Goal: Information Seeking & Learning: Learn about a topic

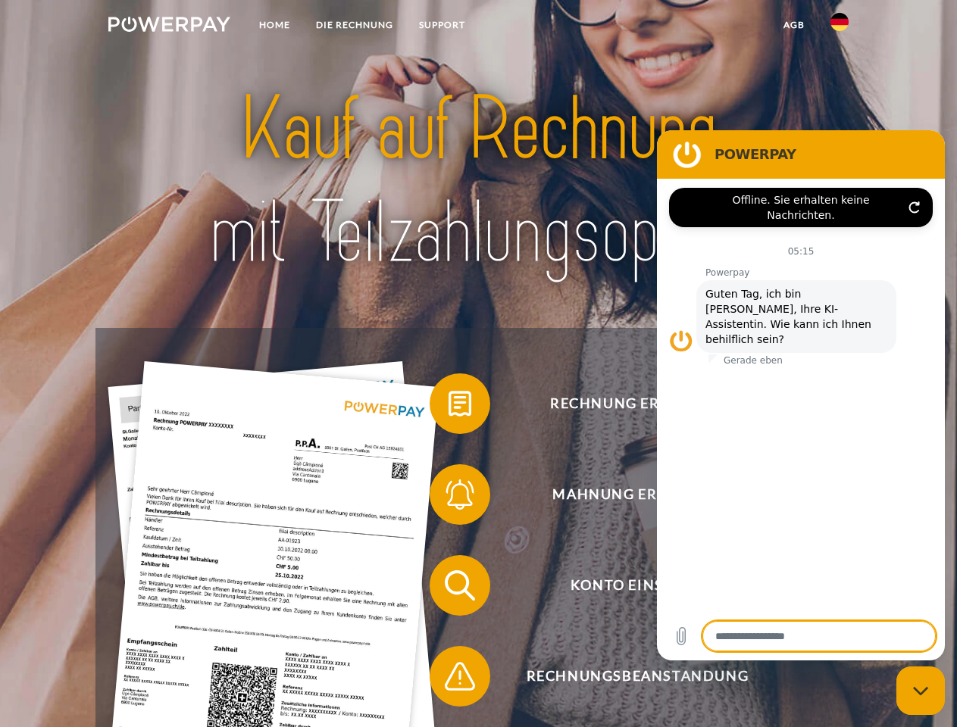
click at [169, 27] on img at bounding box center [169, 24] width 122 height 15
click at [840, 27] on img at bounding box center [839, 22] width 18 height 18
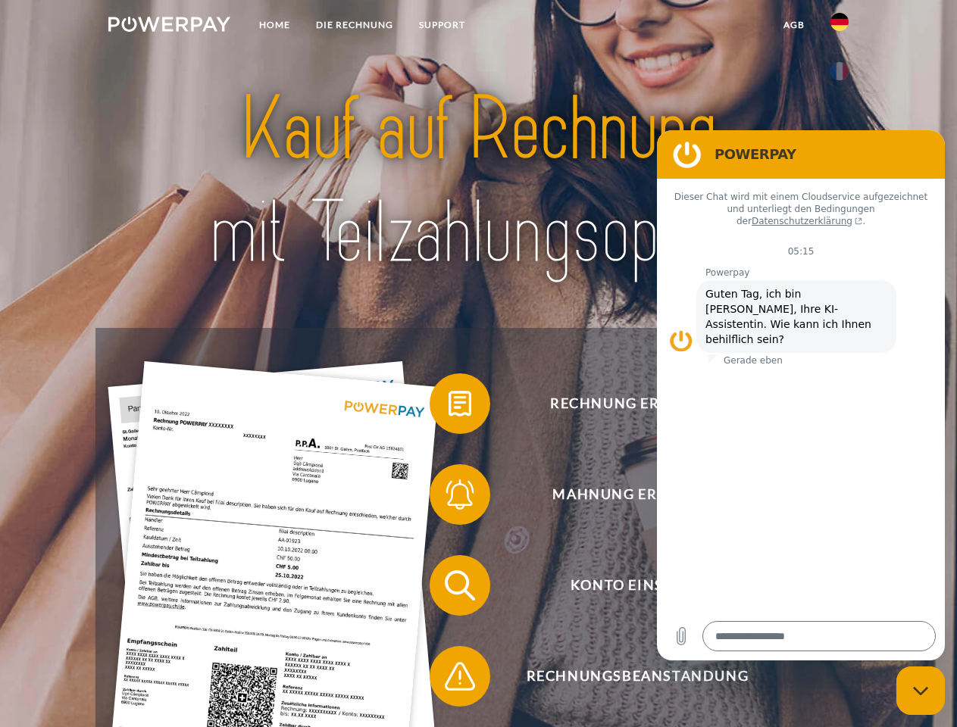
click at [793, 25] on link "agb" at bounding box center [794, 24] width 47 height 27
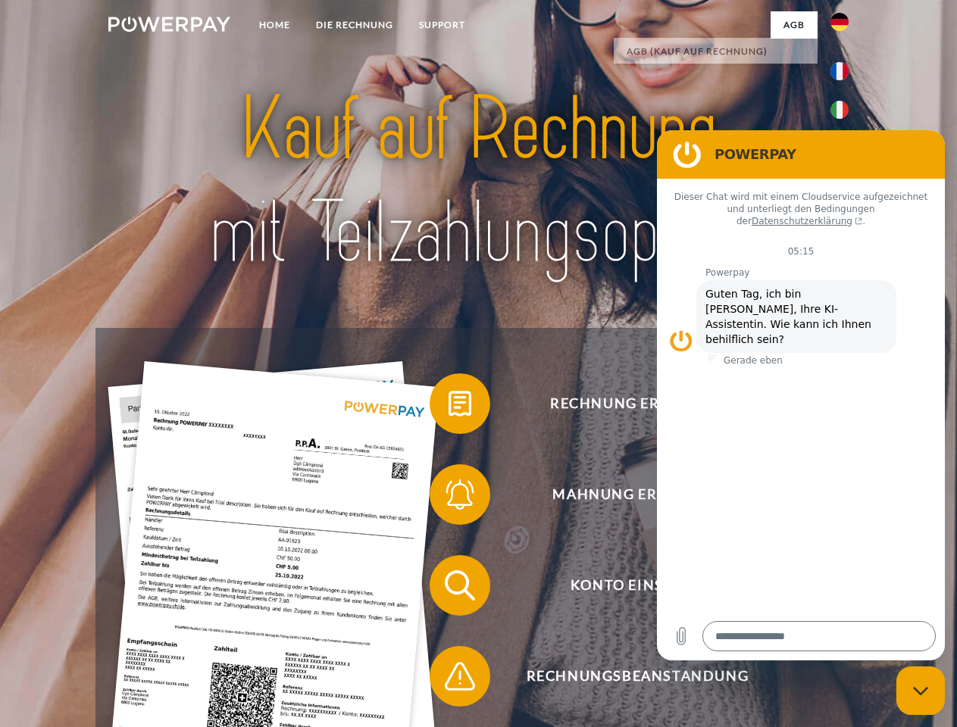
click at [449, 407] on span at bounding box center [437, 404] width 76 height 76
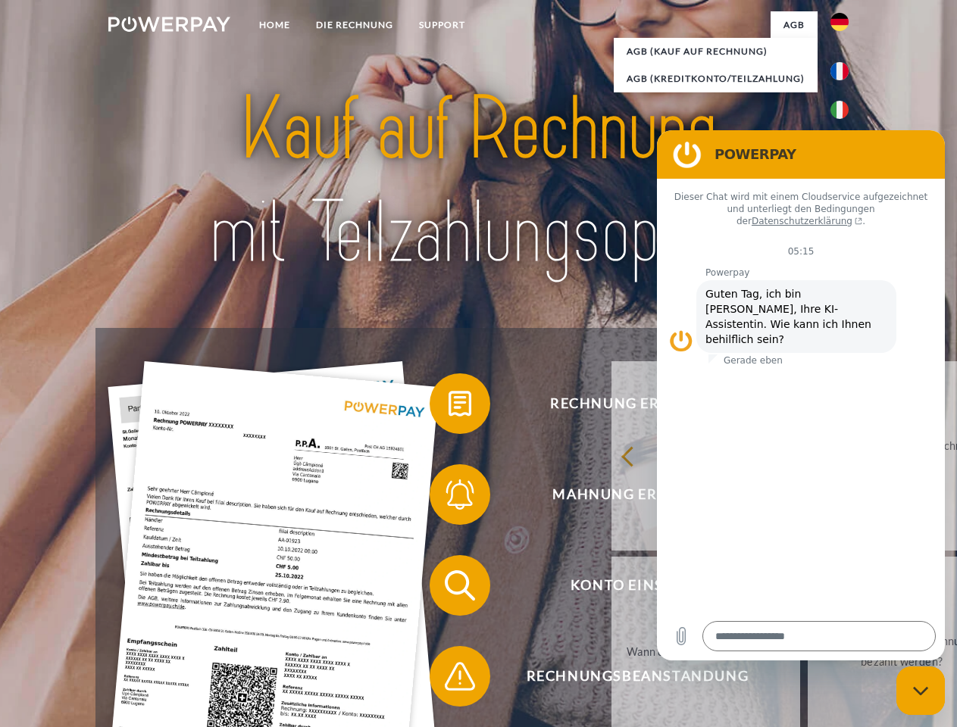
click at [449, 498] on div "Rechnung erhalten? Mahnung erhalten? Konto einsehen" at bounding box center [477, 631] width 765 height 606
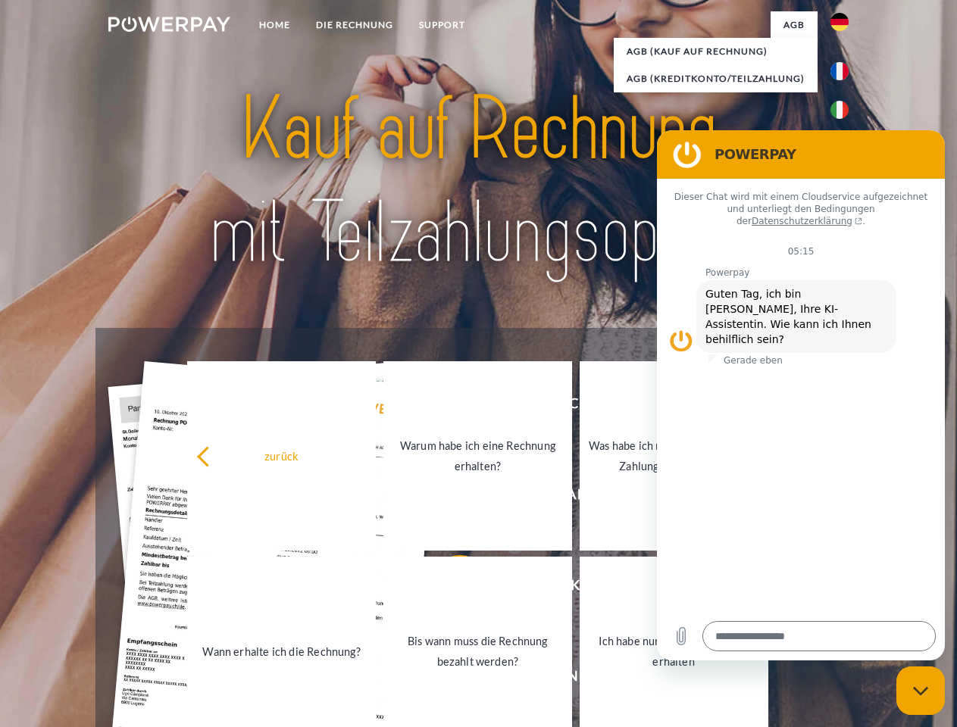
click at [449, 589] on link "Bis wann muss die Rechnung bezahlt werden?" at bounding box center [477, 651] width 189 height 189
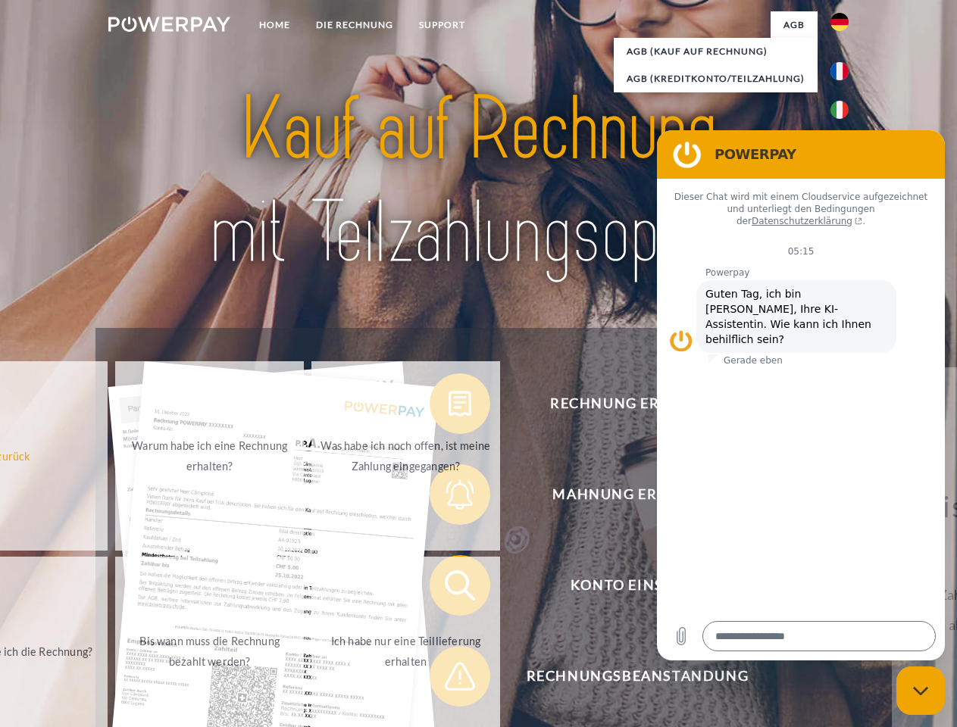
click at [449, 680] on span at bounding box center [437, 677] width 76 height 76
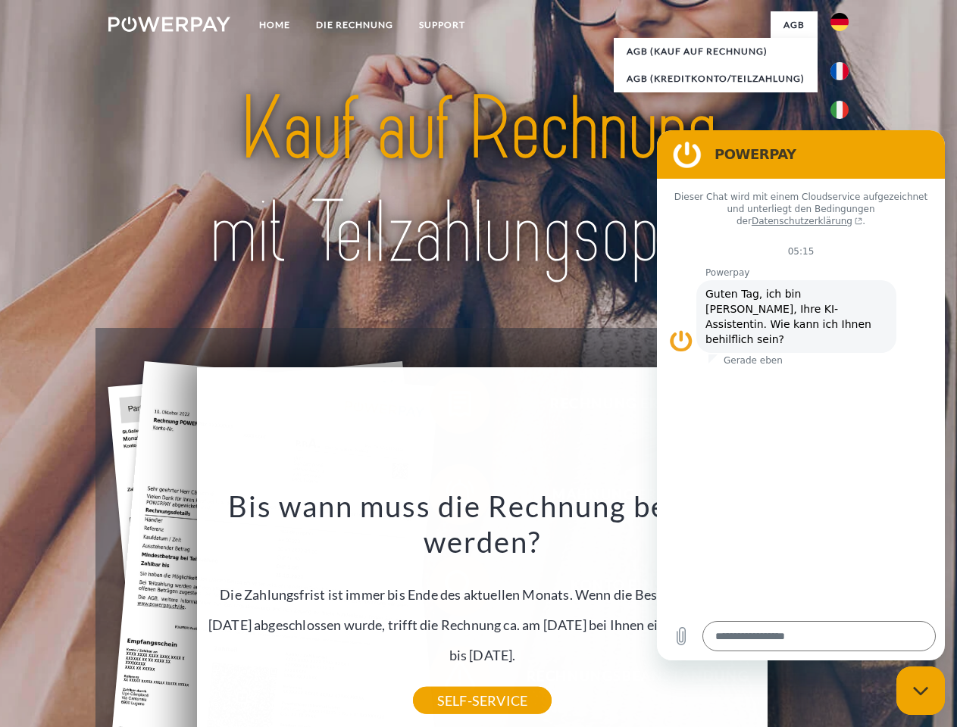
click at [921, 691] on icon "Messaging-Fenster schließen" at bounding box center [921, 691] width 16 height 10
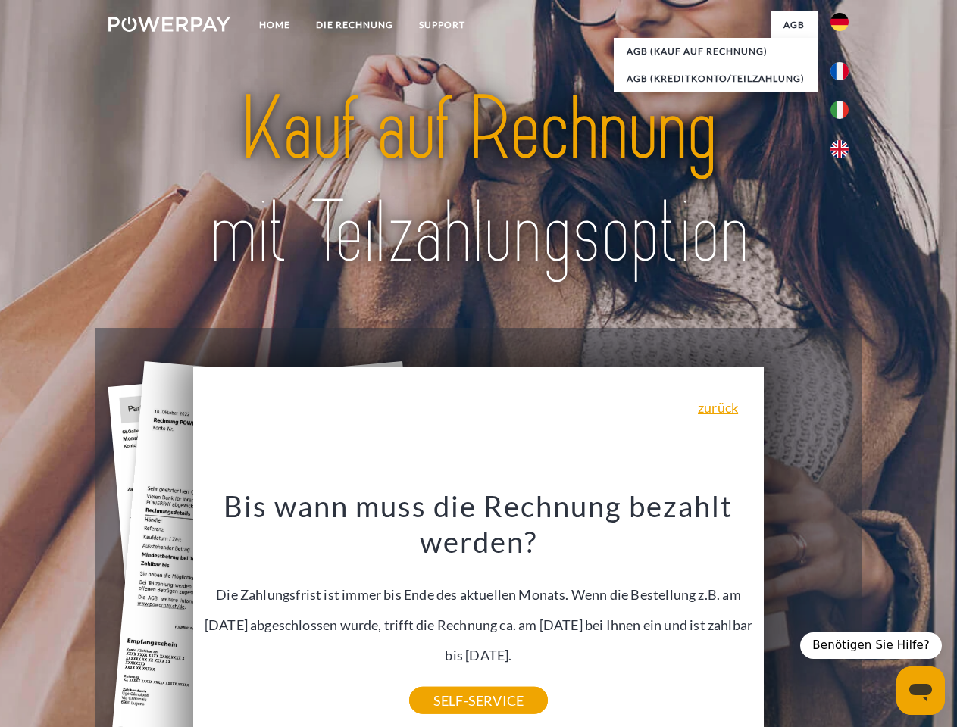
type textarea "*"
